Goal: Task Accomplishment & Management: Complete application form

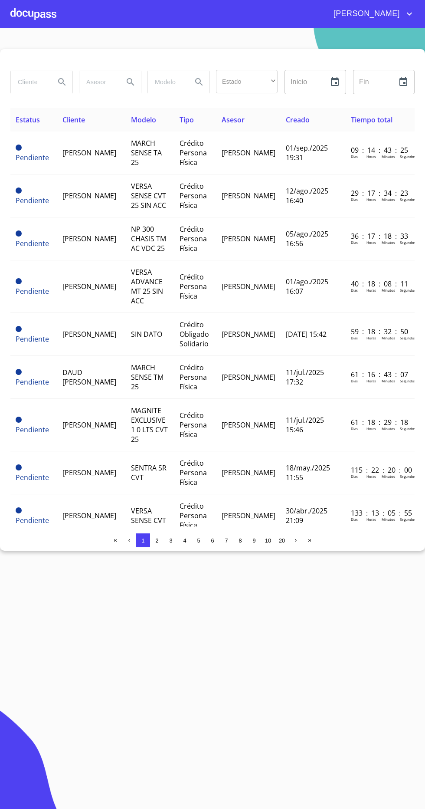
click at [37, 27] on div at bounding box center [33, 14] width 46 height 28
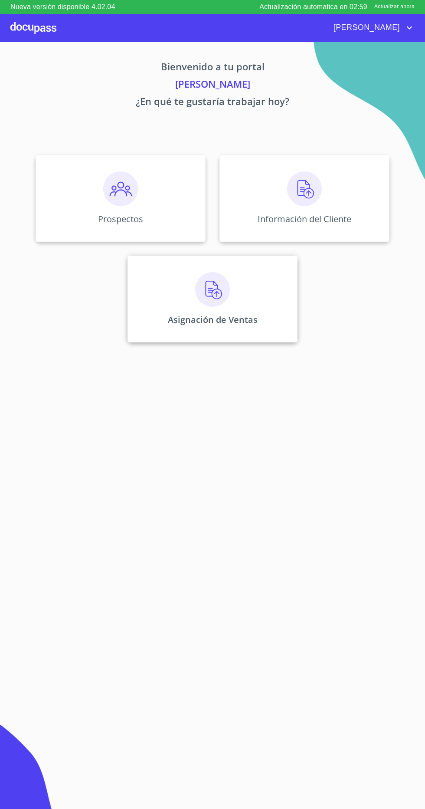
click at [178, 295] on div "Asignación de Ventas" at bounding box center [213, 299] width 170 height 87
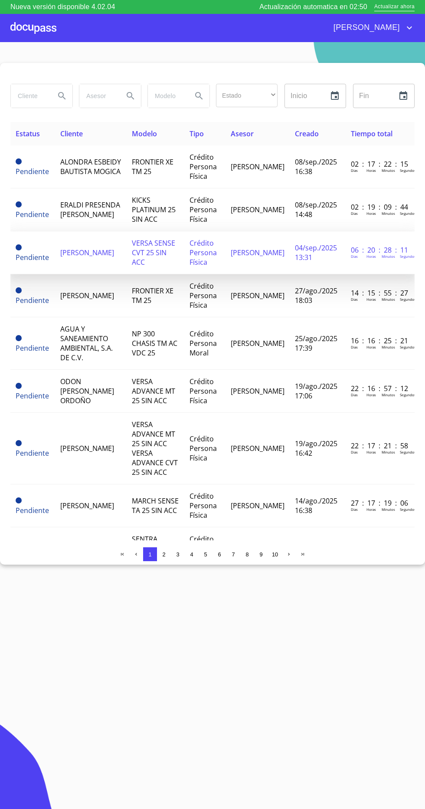
click at [83, 255] on span "[PERSON_NAME]" at bounding box center [87, 253] width 54 height 10
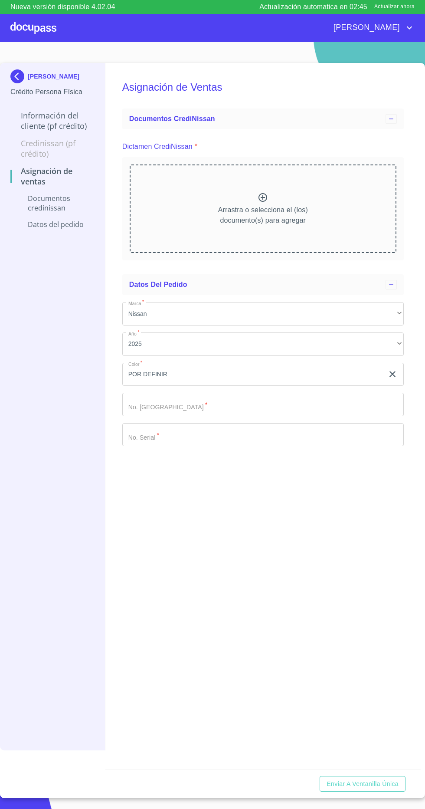
click at [41, 125] on p "Información del cliente (PF crédito)" at bounding box center [52, 120] width 84 height 21
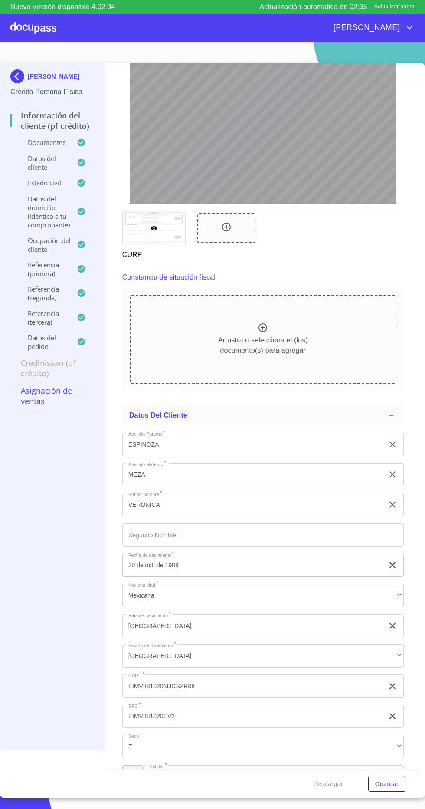
scroll to position [2247, 0]
